Goal: Information Seeking & Learning: Learn about a topic

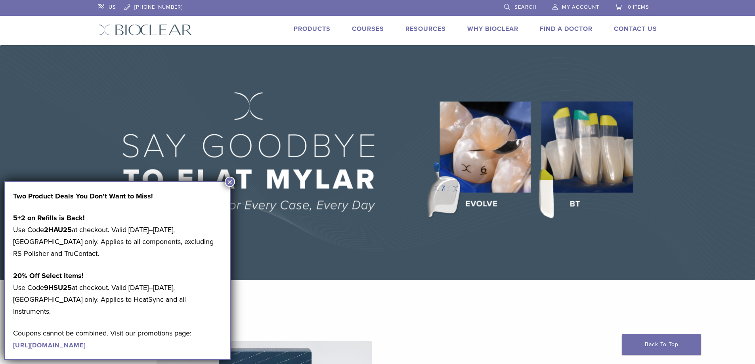
drag, startPoint x: 229, startPoint y: 183, endPoint x: 229, endPoint y: 178, distance: 4.4
click at [229, 182] on button "×" at bounding box center [230, 182] width 10 height 10
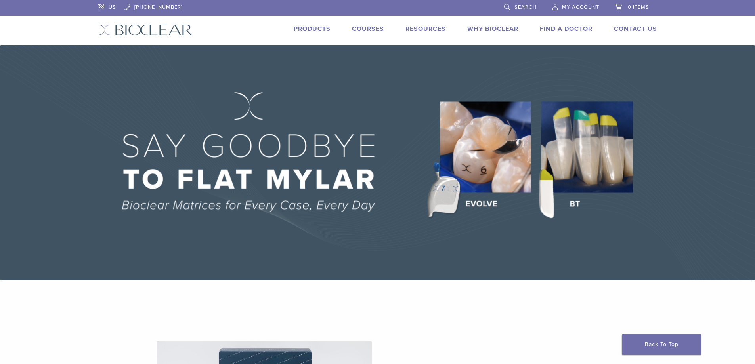
click at [323, 29] on link "Products" at bounding box center [312, 29] width 37 height 8
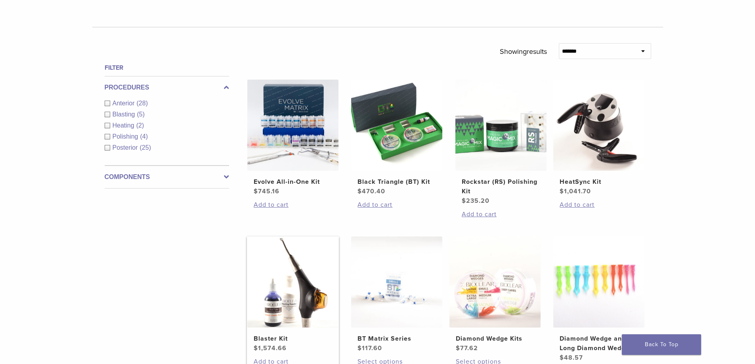
scroll to position [198, 0]
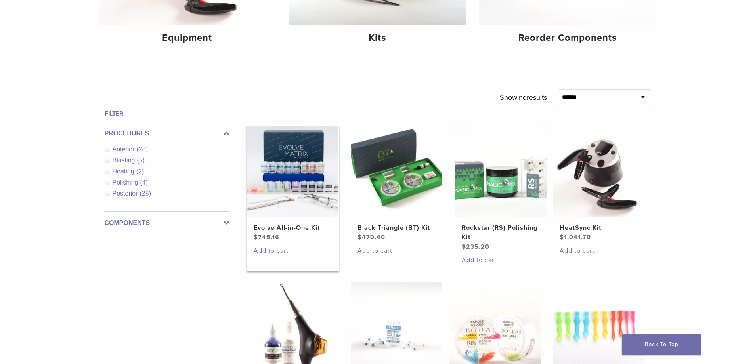
click at [293, 226] on h2 "Evolve All-in-One Kit" at bounding box center [293, 228] width 78 height 10
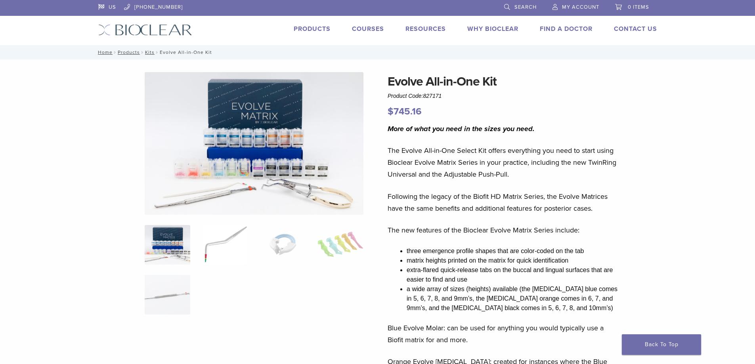
click at [207, 249] on img at bounding box center [225, 245] width 46 height 40
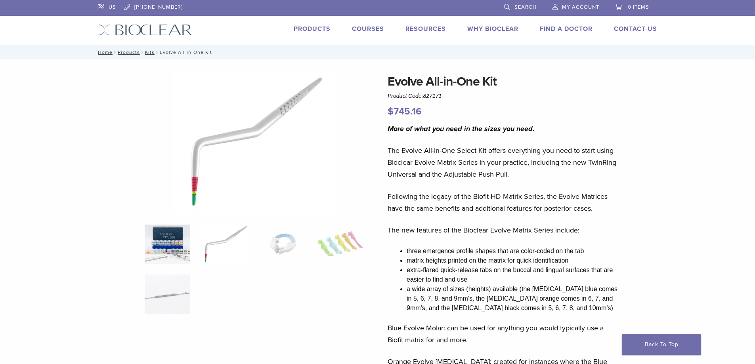
click at [178, 250] on img at bounding box center [168, 245] width 46 height 40
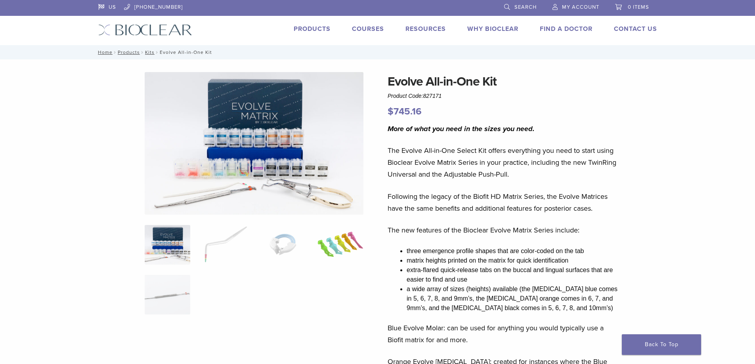
click at [333, 249] on img at bounding box center [340, 245] width 46 height 40
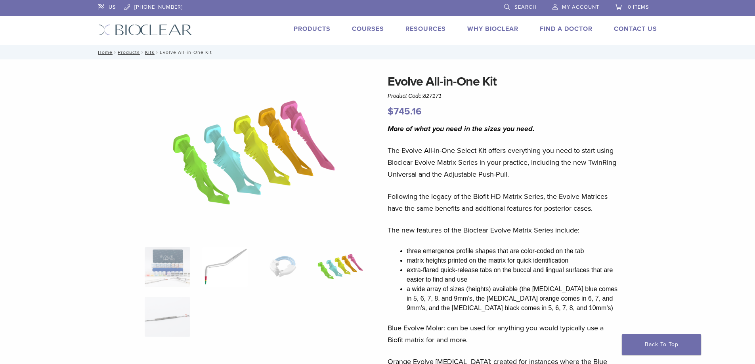
click at [223, 261] on img at bounding box center [225, 267] width 46 height 40
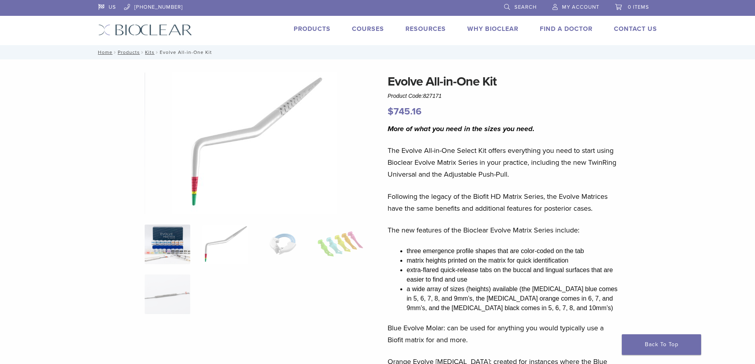
click at [172, 245] on img at bounding box center [168, 245] width 46 height 40
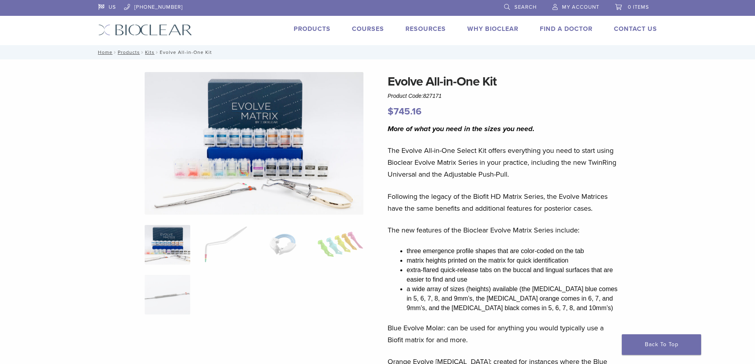
click at [311, 29] on link "Products" at bounding box center [312, 29] width 37 height 8
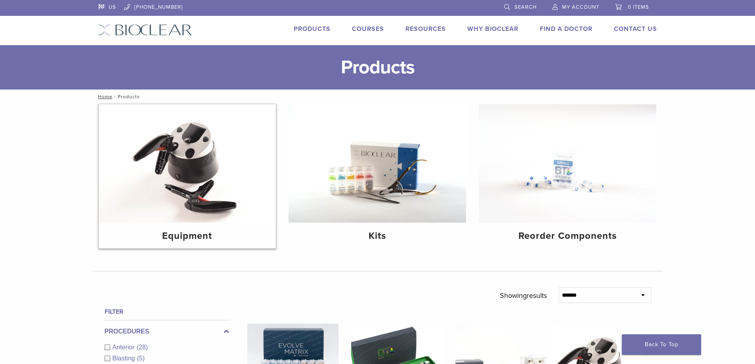
click at [206, 194] on img at bounding box center [188, 163] width 178 height 118
click at [411, 190] on img at bounding box center [378, 163] width 178 height 118
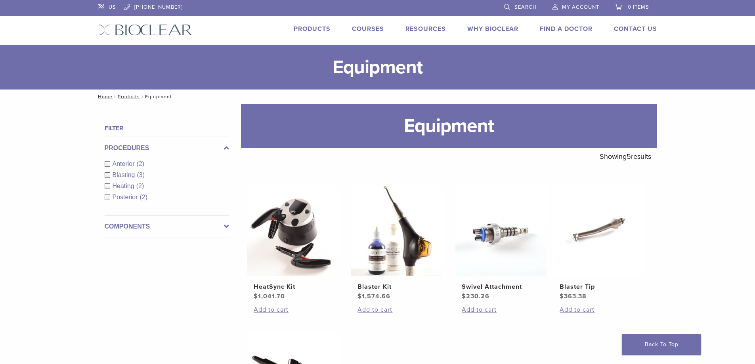
scroll to position [79, 0]
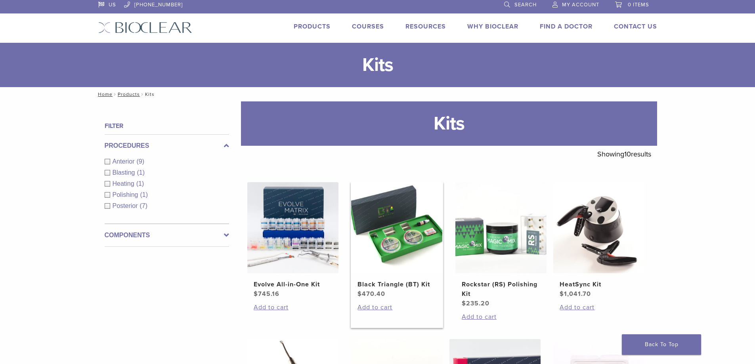
scroll to position [159, 0]
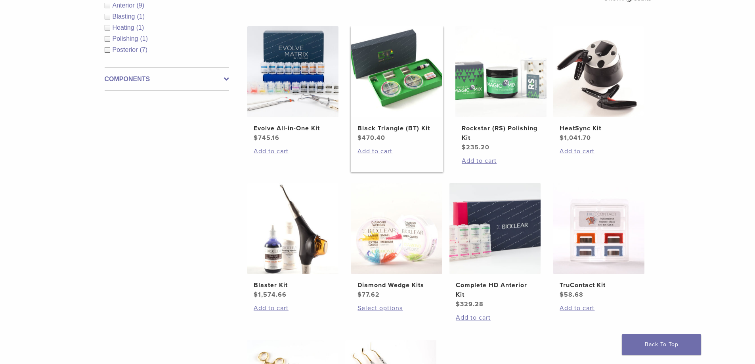
click at [400, 128] on h2 "Black Triangle (BT) Kit" at bounding box center [396, 129] width 78 height 10
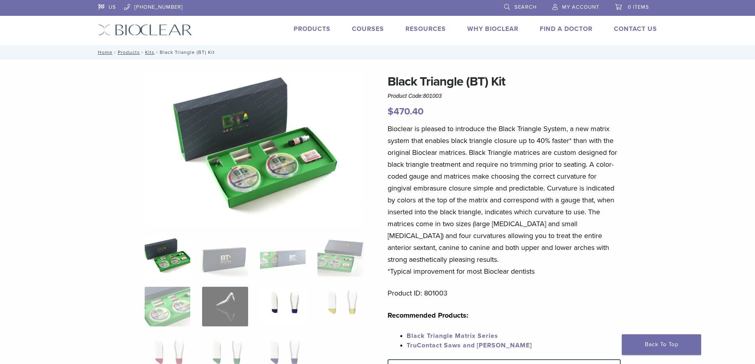
click at [289, 303] on img at bounding box center [283, 307] width 46 height 40
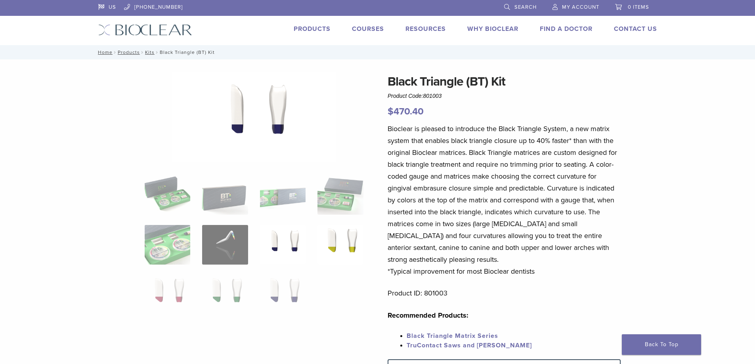
click at [350, 243] on img at bounding box center [340, 245] width 46 height 40
click at [279, 297] on img at bounding box center [283, 295] width 46 height 40
click at [176, 290] on img at bounding box center [168, 295] width 46 height 40
click at [220, 290] on img at bounding box center [225, 295] width 46 height 40
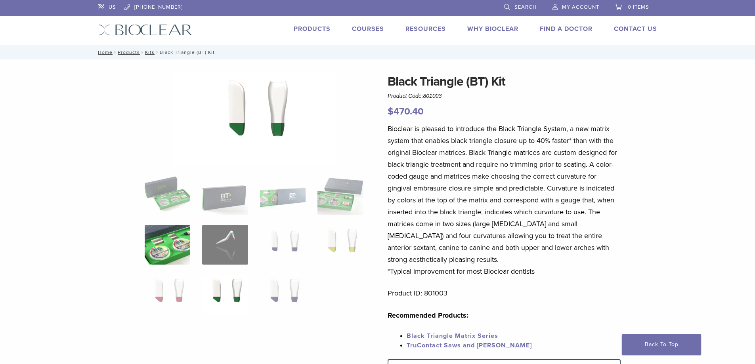
click at [174, 239] on img at bounding box center [168, 245] width 46 height 40
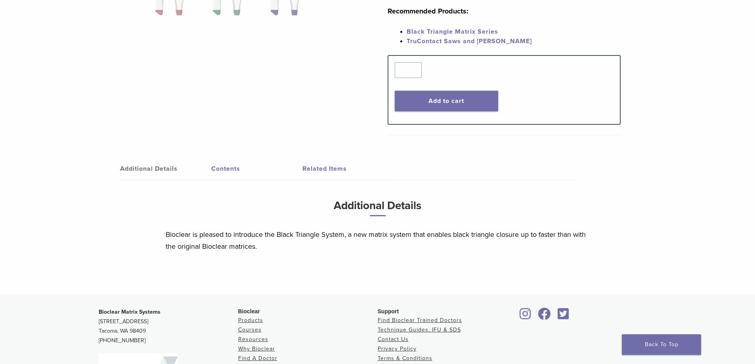
scroll to position [357, 0]
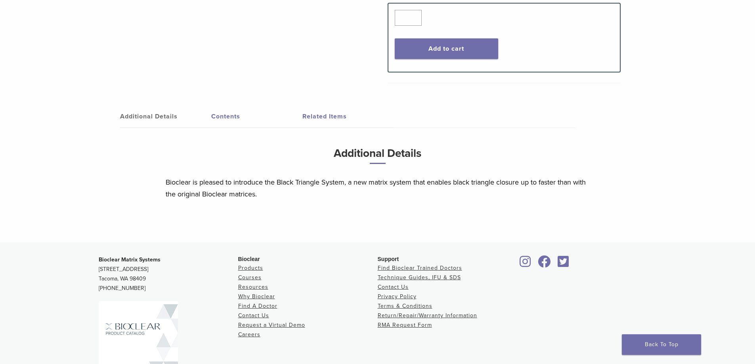
click at [222, 115] on link "Contents" at bounding box center [256, 116] width 91 height 22
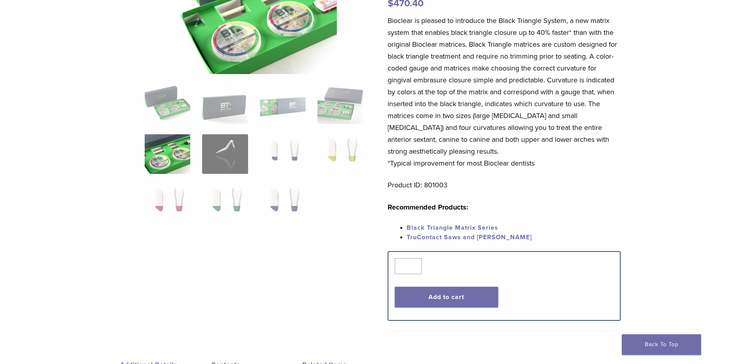
scroll to position [0, 0]
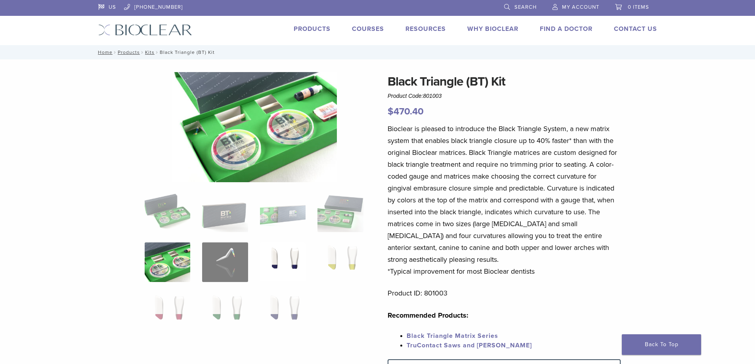
click at [271, 258] on img at bounding box center [283, 263] width 46 height 40
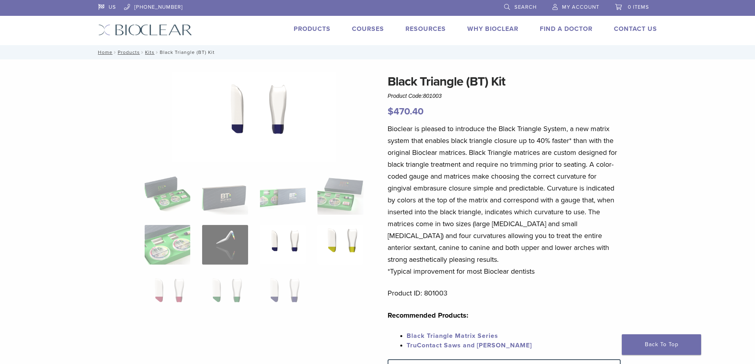
click at [333, 244] on img at bounding box center [340, 245] width 46 height 40
click at [173, 281] on img at bounding box center [168, 295] width 46 height 40
click at [239, 289] on img at bounding box center [225, 295] width 46 height 40
click at [277, 288] on img at bounding box center [283, 295] width 46 height 40
